Goal: Use online tool/utility: Use online tool/utility

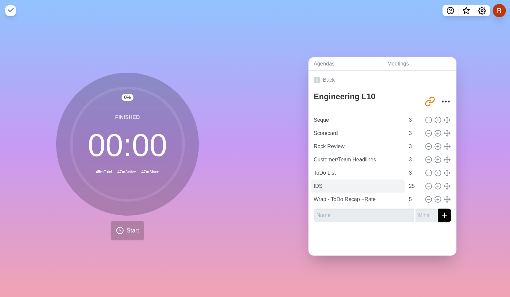
scroll to position [8, 0]
click at [422, 193] on input "25" at bounding box center [414, 185] width 16 height 13
drag, startPoint x: 425, startPoint y: 206, endPoint x: 418, endPoint y: 206, distance: 7.6
click at [418, 193] on input "25" at bounding box center [414, 185] width 16 height 13
click at [255, 213] on div "Agendas Meetings Back Engineering L10 [URL][DOMAIN_NAME] Seque 3 Scorecard 3 Ro…" at bounding box center [382, 158] width 255 height 275
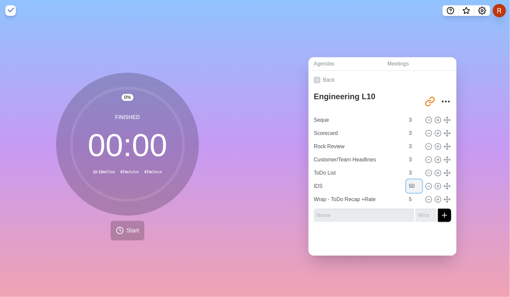
click at [419, 193] on input "50" at bounding box center [414, 185] width 16 height 13
type input "40"
click at [255, 202] on div "Agendas Meetings Back Engineering L10 [URL][DOMAIN_NAME] Seque 3 Scorecard 3 Ro…" at bounding box center [382, 158] width 255 height 275
click at [213, 52] on div "0 % Finished 00 : 00 1h 0m Total 47m Active 47m Since Start" at bounding box center [127, 158] width 255 height 275
click at [116, 234] on icon at bounding box center [120, 230] width 8 height 8
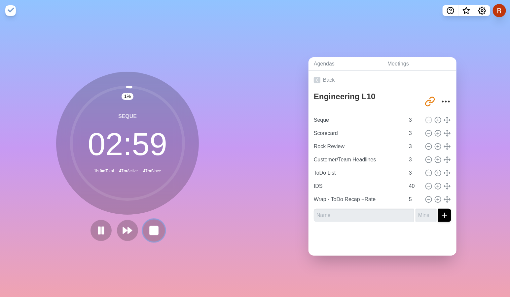
click at [158, 234] on rect at bounding box center [154, 230] width 8 height 8
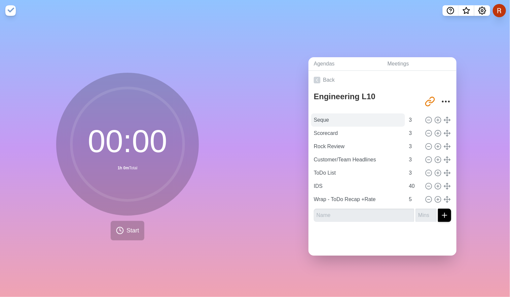
scroll to position [0, 0]
click at [316, 126] on input "Seque" at bounding box center [358, 119] width 94 height 13
click at [234, 145] on div "00 : 00 1h 0m Total Start" at bounding box center [127, 158] width 255 height 275
